Goal: Task Accomplishment & Management: Use online tool/utility

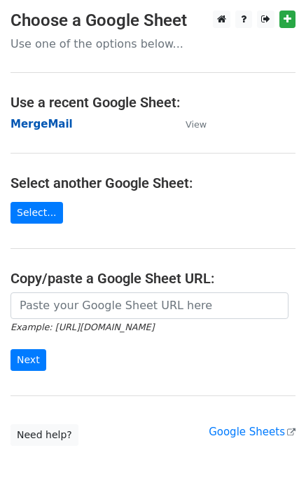
click at [48, 130] on strong "MergeMail" at bounding box center [42, 124] width 62 height 13
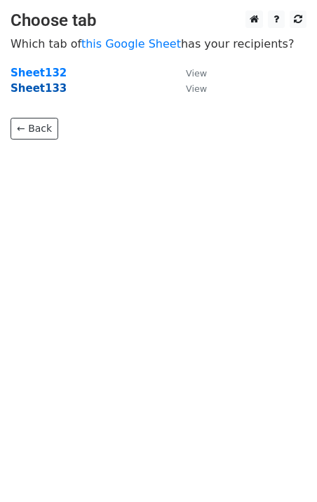
click at [45, 93] on strong "Sheet133" at bounding box center [39, 88] width 56 height 13
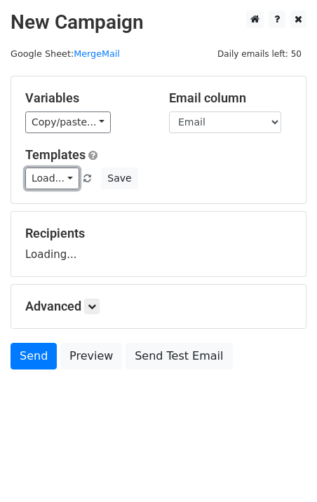
click at [53, 175] on link "Load..." at bounding box center [52, 179] width 54 height 22
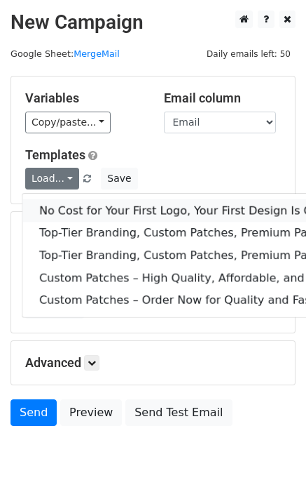
click at [79, 208] on link "No Cost for Your First Logo, Your First Design Is On Us!" at bounding box center [226, 210] width 409 height 22
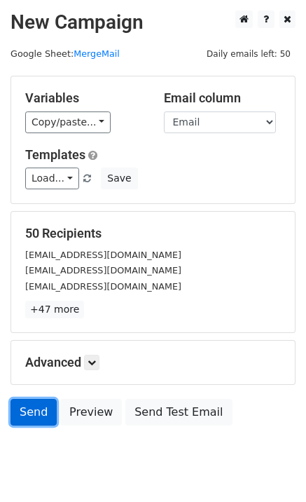
click at [29, 418] on link "Send" at bounding box center [34, 412] width 46 height 27
